Goal: Information Seeking & Learning: Learn about a topic

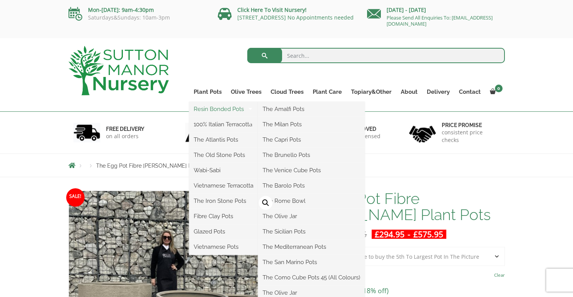
click at [216, 108] on link "Resin Bonded Pots" at bounding box center [223, 108] width 69 height 11
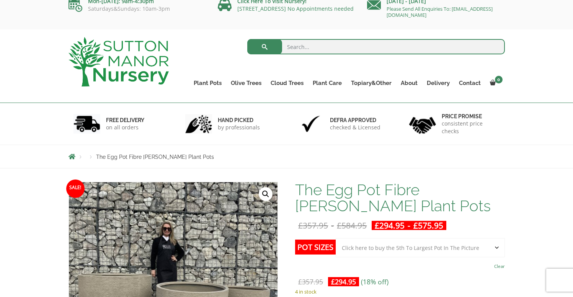
scroll to position [13, 0]
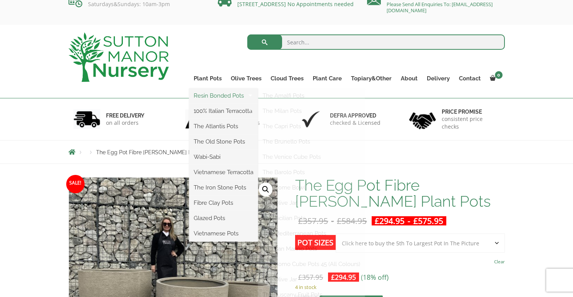
click at [206, 98] on link "Resin Bonded Pots" at bounding box center [223, 95] width 69 height 11
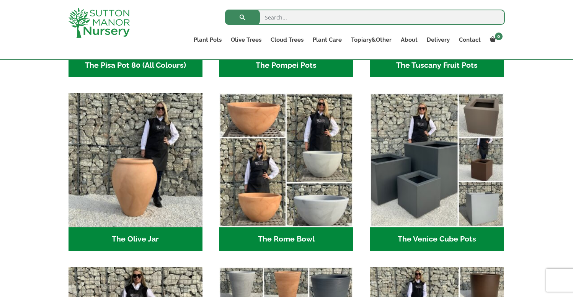
scroll to position [669, 0]
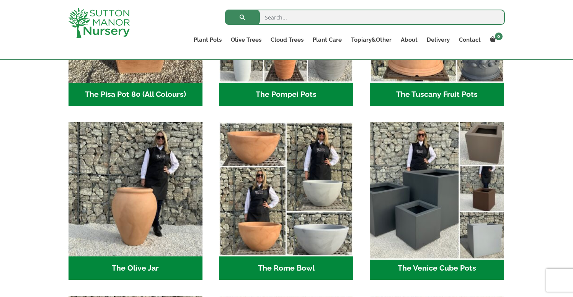
click at [412, 202] on img "Visit product category The Venice Cube Pots" at bounding box center [436, 189] width 141 height 141
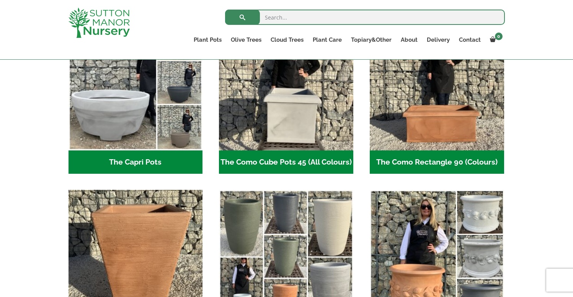
scroll to position [424, 0]
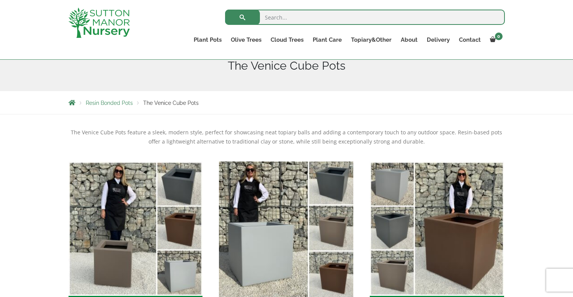
scroll to position [92, 0]
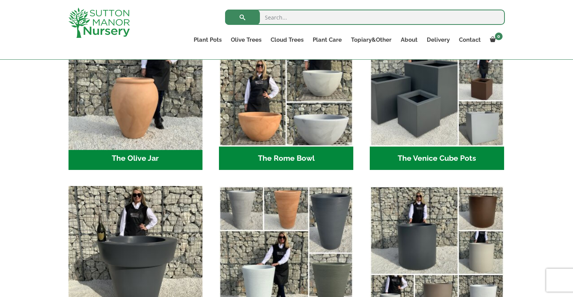
scroll to position [778, 0]
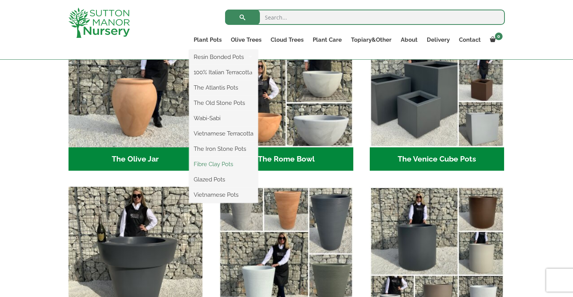
click at [207, 163] on link "Fibre Clay Pots" at bounding box center [223, 164] width 69 height 11
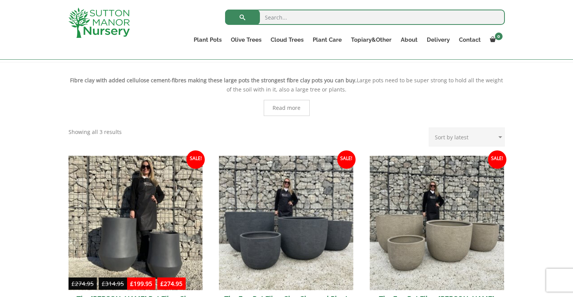
scroll to position [149, 0]
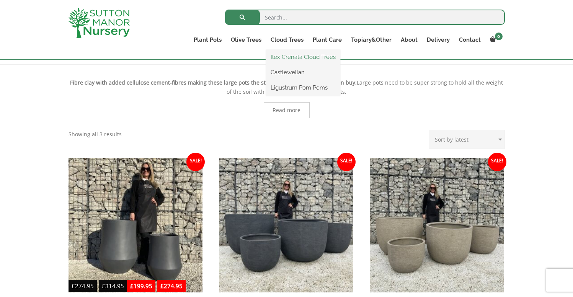
click at [289, 56] on link "Ilex Crenata Cloud Trees" at bounding box center [303, 56] width 74 height 11
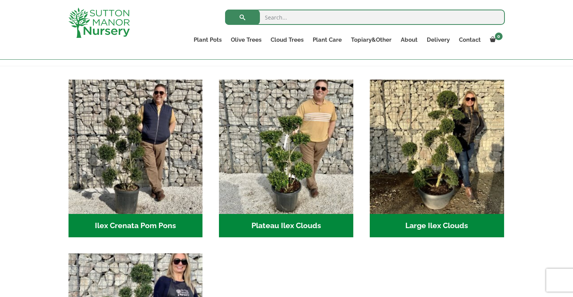
scroll to position [179, 0]
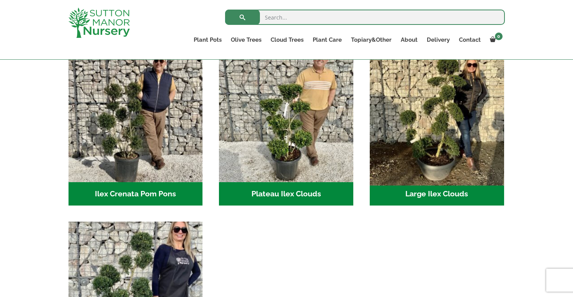
click at [421, 121] on img "Visit product category Large Ilex Clouds" at bounding box center [436, 114] width 141 height 141
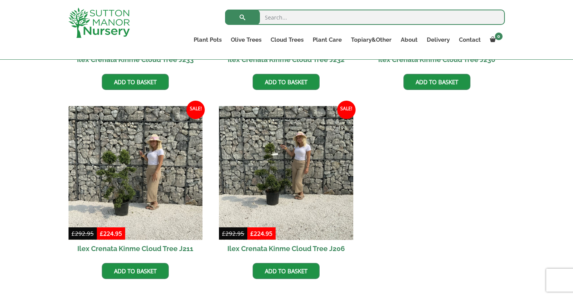
scroll to position [340, 0]
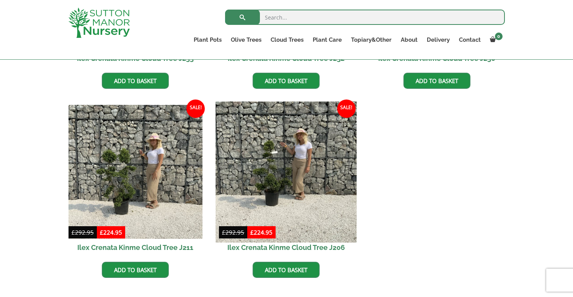
click at [280, 181] on img at bounding box center [286, 171] width 141 height 141
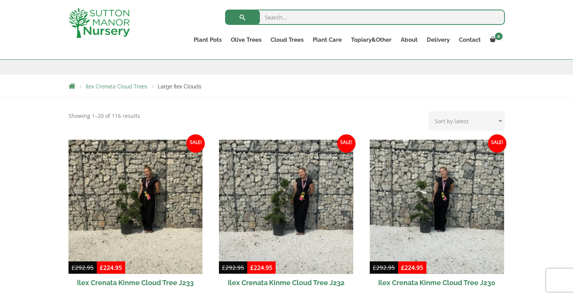
scroll to position [94, 0]
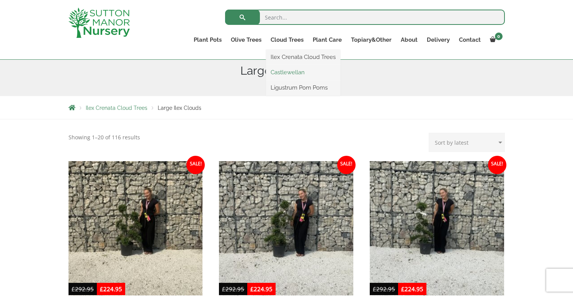
click at [288, 74] on link "Castlewellan" at bounding box center [303, 72] width 74 height 11
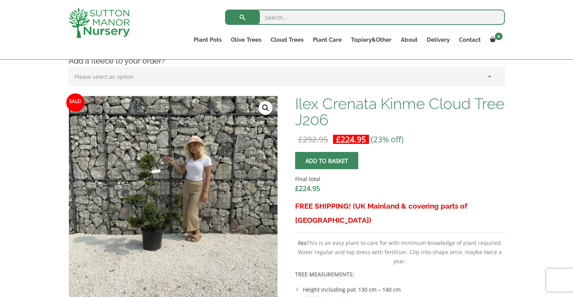
scroll to position [205, 0]
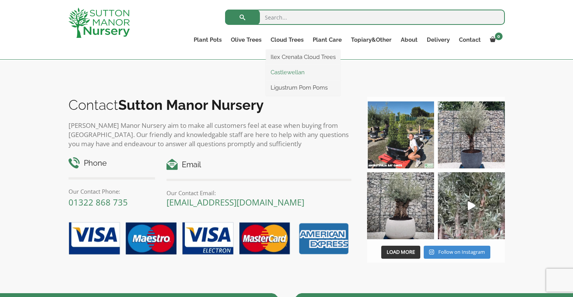
scroll to position [252, 0]
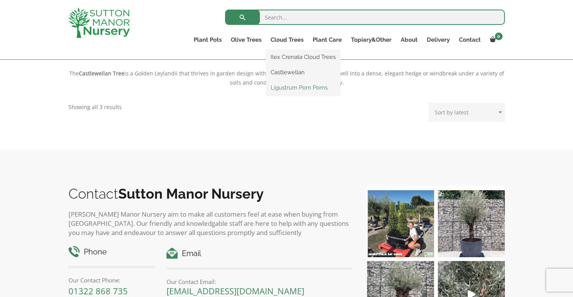
click at [281, 84] on link "Ligustrum Pom Poms" at bounding box center [303, 87] width 74 height 11
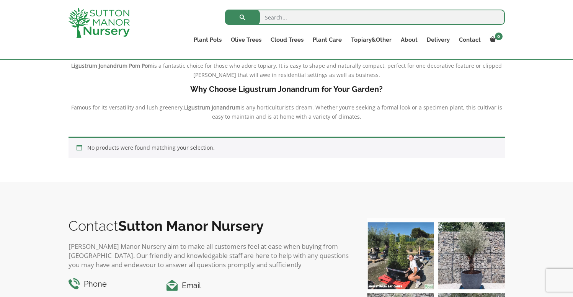
scroll to position [227, 0]
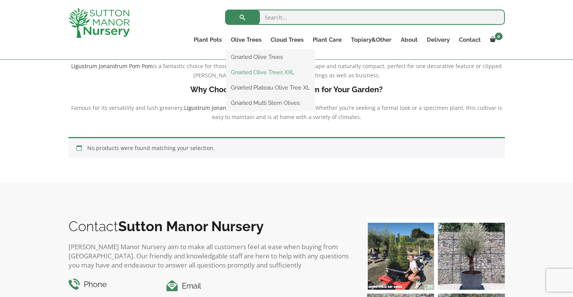
click at [251, 74] on link "Gnarled Olive Trees XXL" at bounding box center [270, 72] width 88 height 11
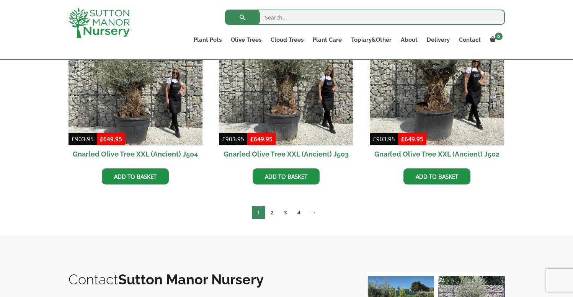
scroll to position [1191, 0]
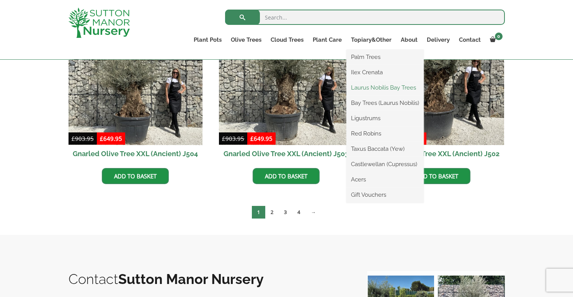
click at [369, 88] on link "Laurus Nobilis Bay Trees" at bounding box center [384, 87] width 77 height 11
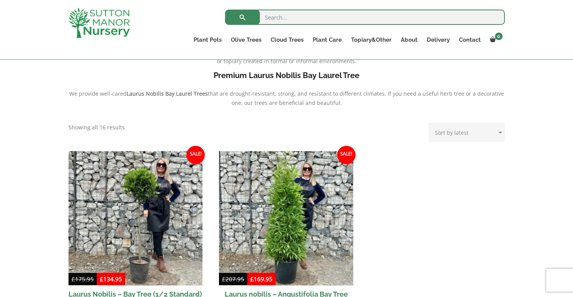
scroll to position [137, 0]
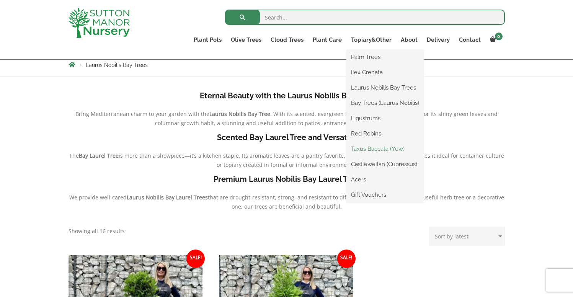
click at [374, 149] on link "Taxus Baccata (Yew)" at bounding box center [384, 148] width 77 height 11
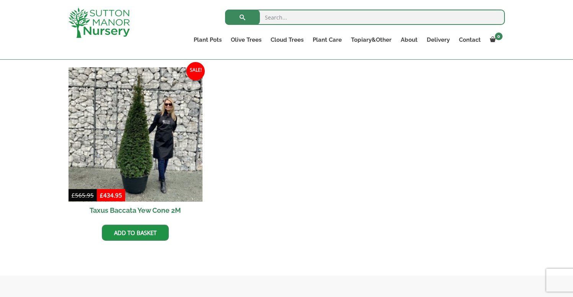
scroll to position [326, 0]
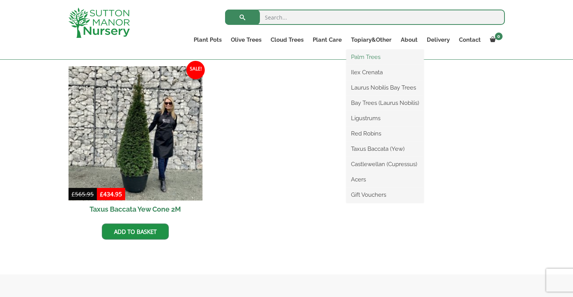
click at [361, 57] on link "Palm Trees" at bounding box center [384, 56] width 77 height 11
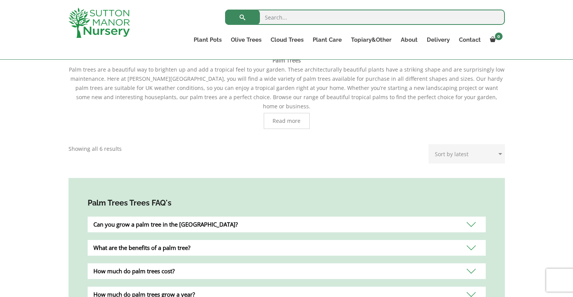
scroll to position [155, 0]
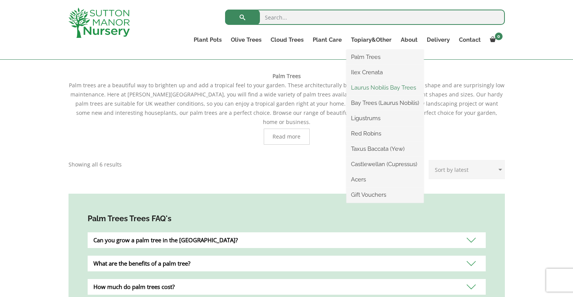
click at [364, 86] on link "Laurus Nobilis Bay Trees" at bounding box center [384, 87] width 77 height 11
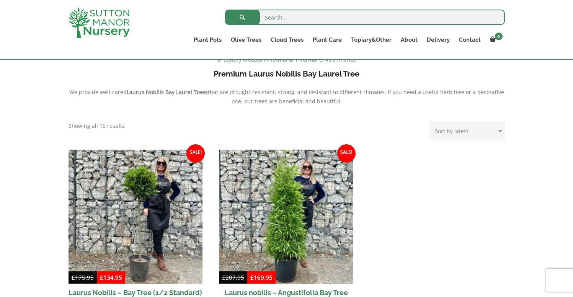
scroll to position [174, 0]
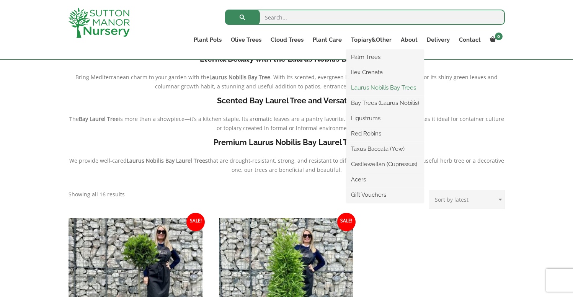
click at [368, 87] on link "Laurus Nobilis Bay Trees" at bounding box center [384, 87] width 77 height 11
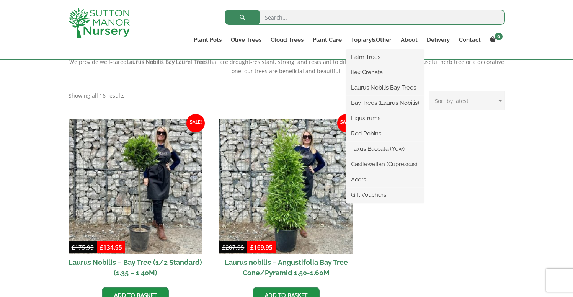
scroll to position [286, 0]
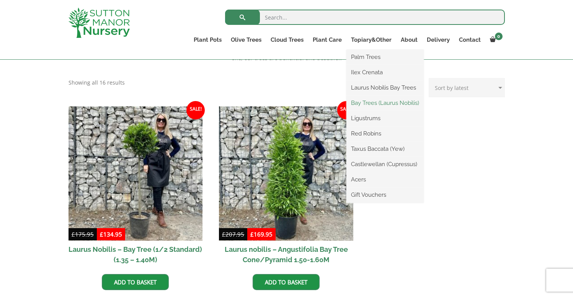
click at [380, 105] on link "Bay Trees (Laurus Nobilis)" at bounding box center [384, 102] width 77 height 11
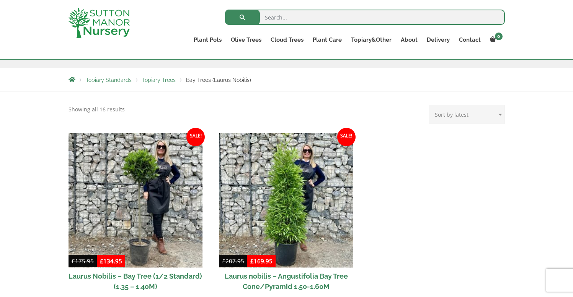
scroll to position [125, 0]
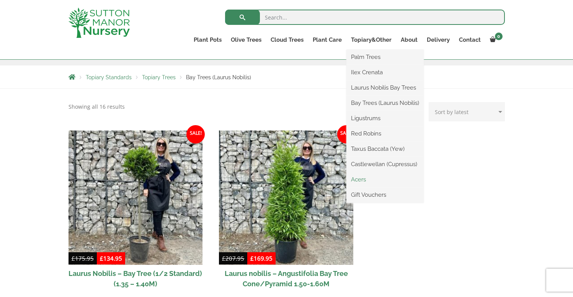
click at [356, 180] on link "Acers" at bounding box center [384, 179] width 77 height 11
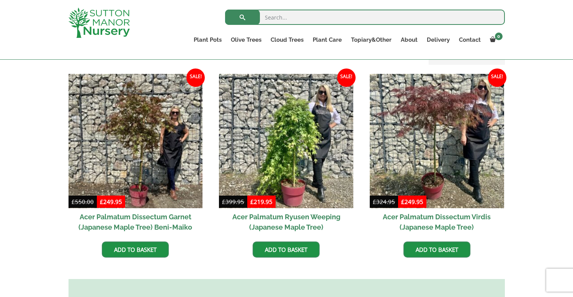
scroll to position [211, 0]
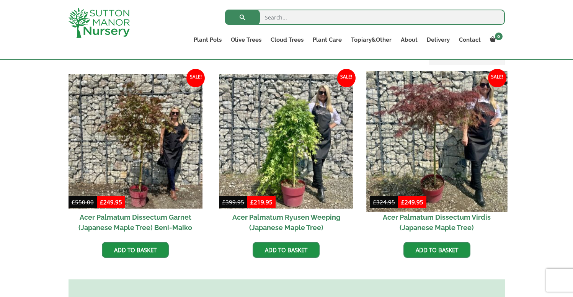
click at [436, 150] on img at bounding box center [436, 141] width 141 height 141
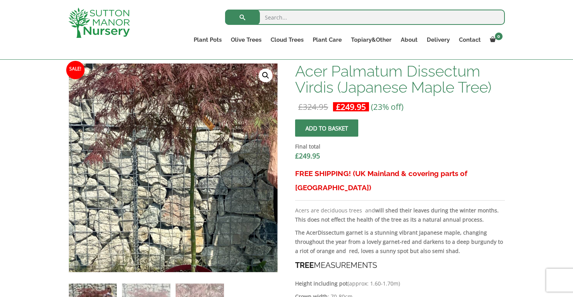
scroll to position [245, 0]
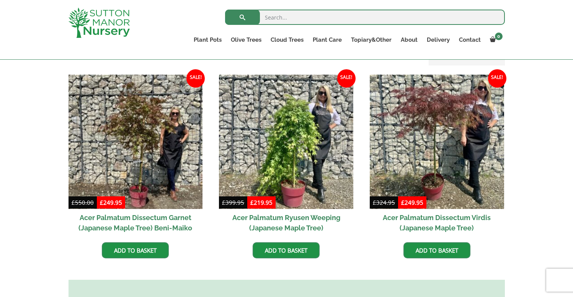
scroll to position [211, 0]
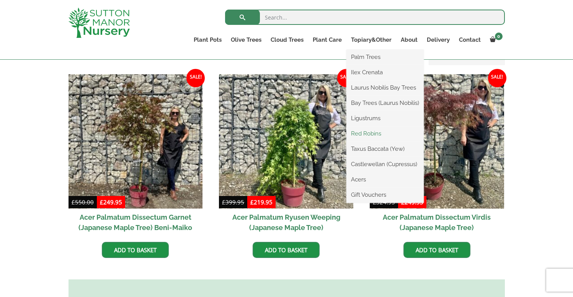
click at [364, 134] on link "Red Robins" at bounding box center [384, 133] width 77 height 11
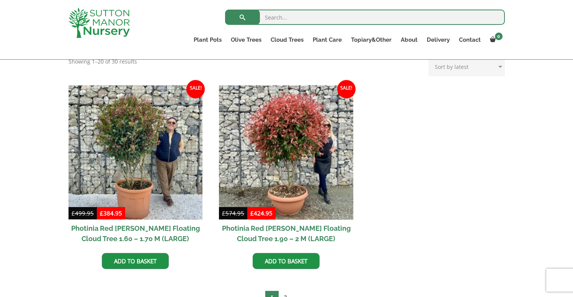
scroll to position [307, 0]
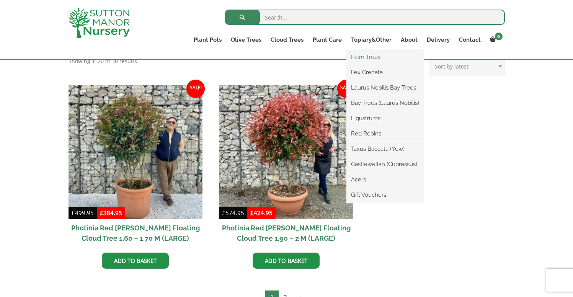
click at [368, 56] on link "Palm Trees" at bounding box center [384, 56] width 77 height 11
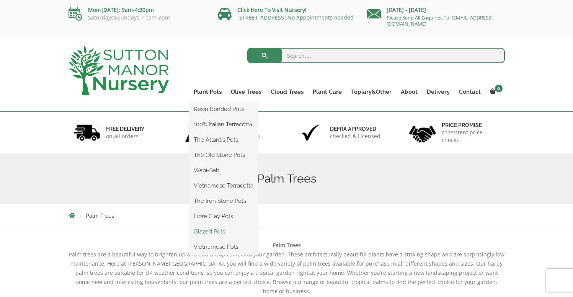
click at [207, 232] on link "Glazed Pots" at bounding box center [223, 231] width 69 height 11
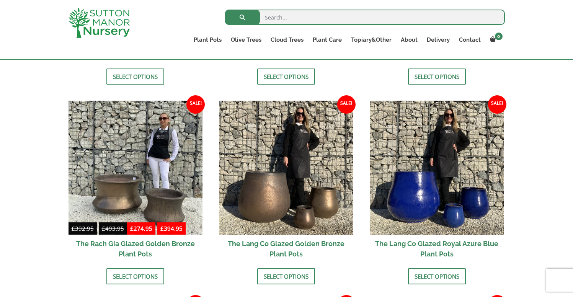
scroll to position [525, 0]
